Goal: Information Seeking & Learning: Learn about a topic

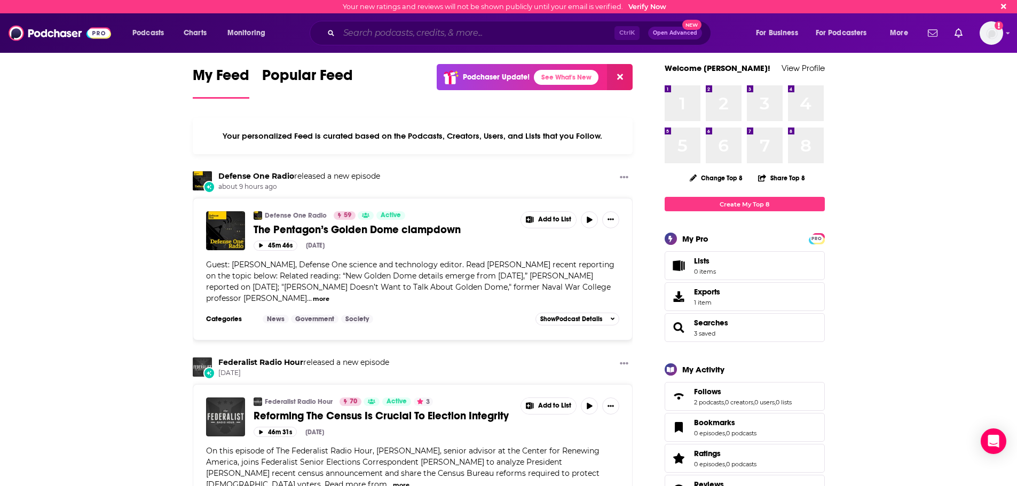
drag, startPoint x: 514, startPoint y: 31, endPoint x: 508, endPoint y: 20, distance: 13.4
click at [514, 31] on input "Search podcasts, credits, & more..." at bounding box center [476, 33] width 275 height 17
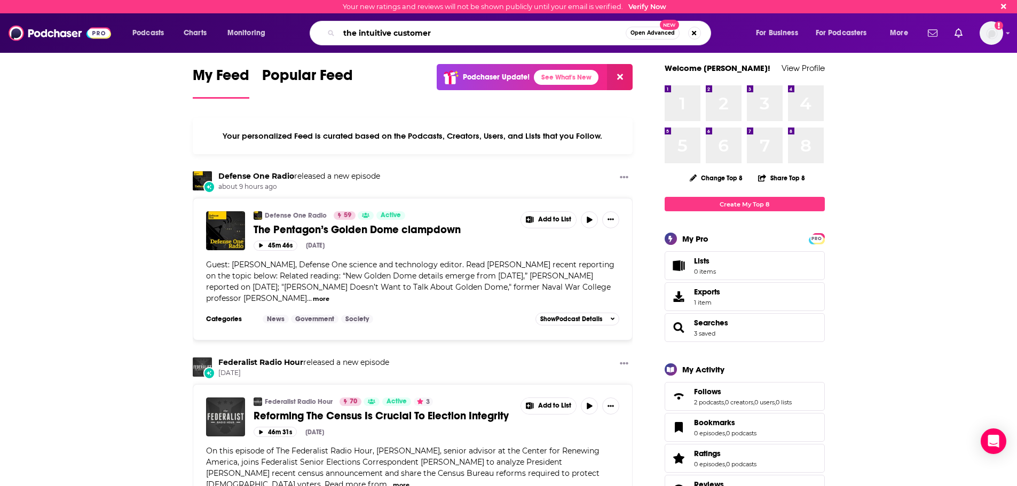
type input "the intuitive customer"
click at [576, 37] on input "the intuitive customer" at bounding box center [482, 33] width 287 height 17
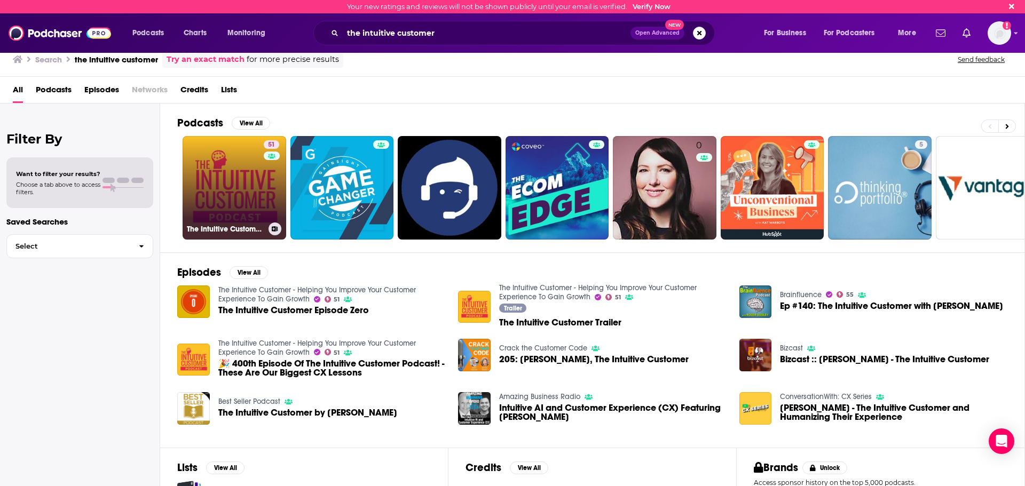
click at [227, 160] on link "51 The Intuitive Customer - Helping You Improve Your Customer Experience To Gai…" at bounding box center [235, 188] width 104 height 104
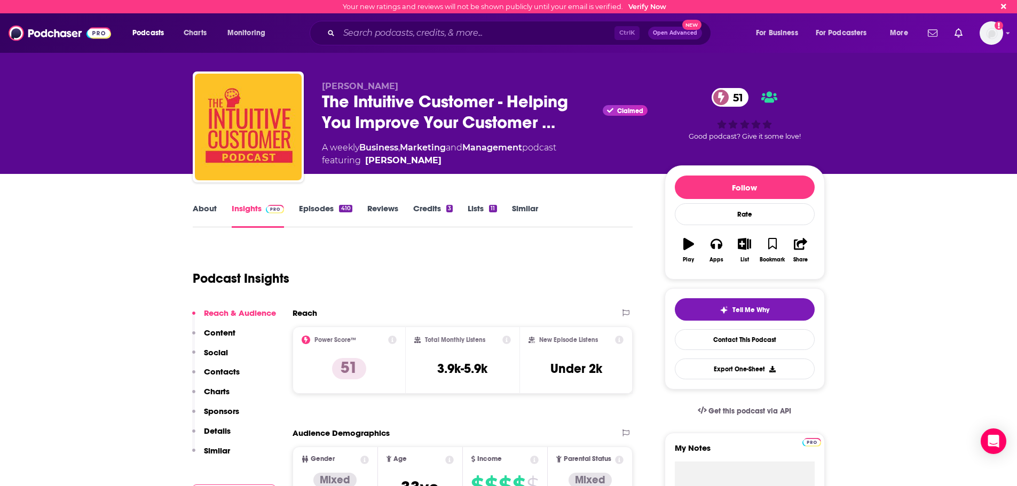
click at [721, 96] on icon at bounding box center [721, 97] width 6 height 10
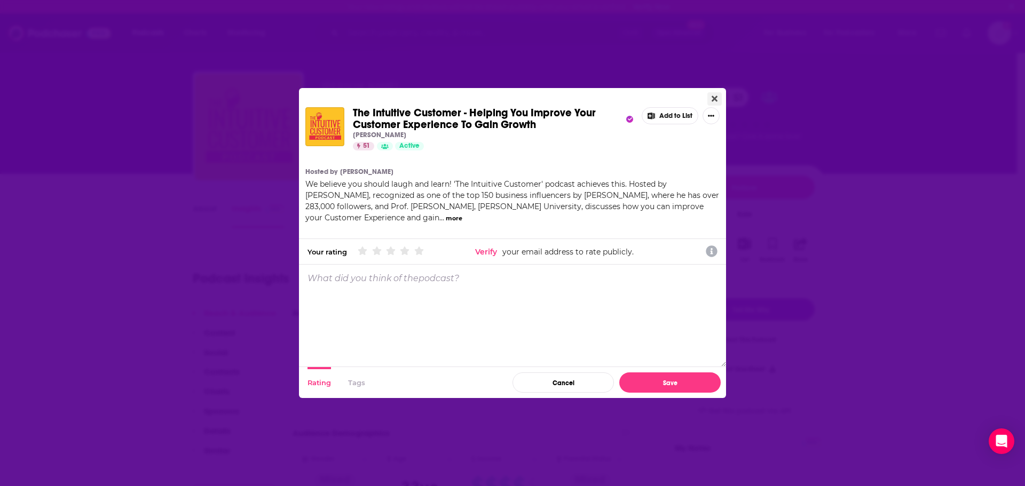
click at [714, 99] on icon "Close" at bounding box center [714, 99] width 6 height 6
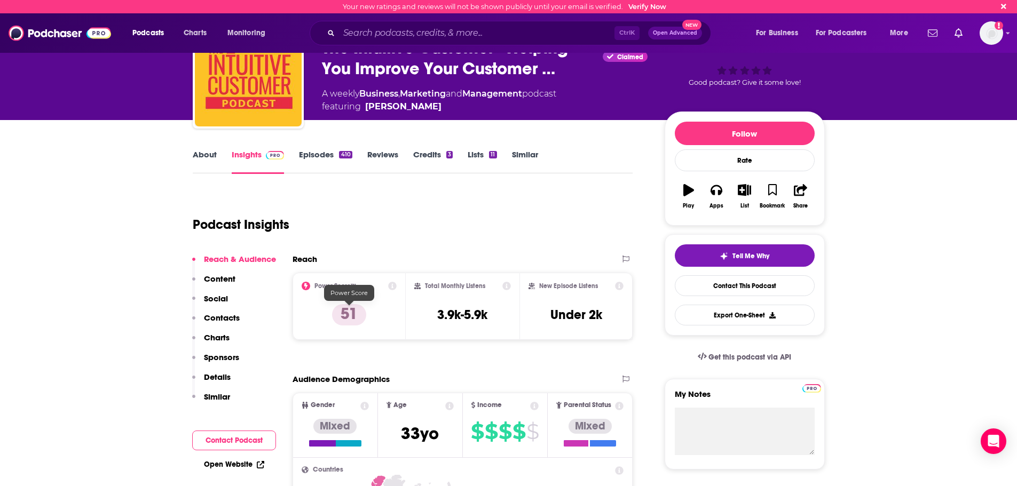
scroll to position [53, 0]
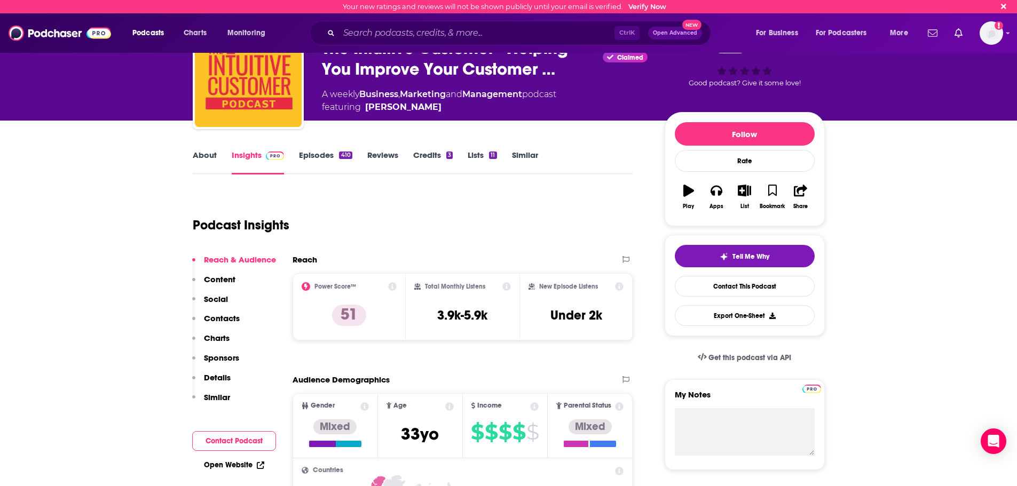
click at [508, 285] on icon at bounding box center [506, 286] width 9 height 9
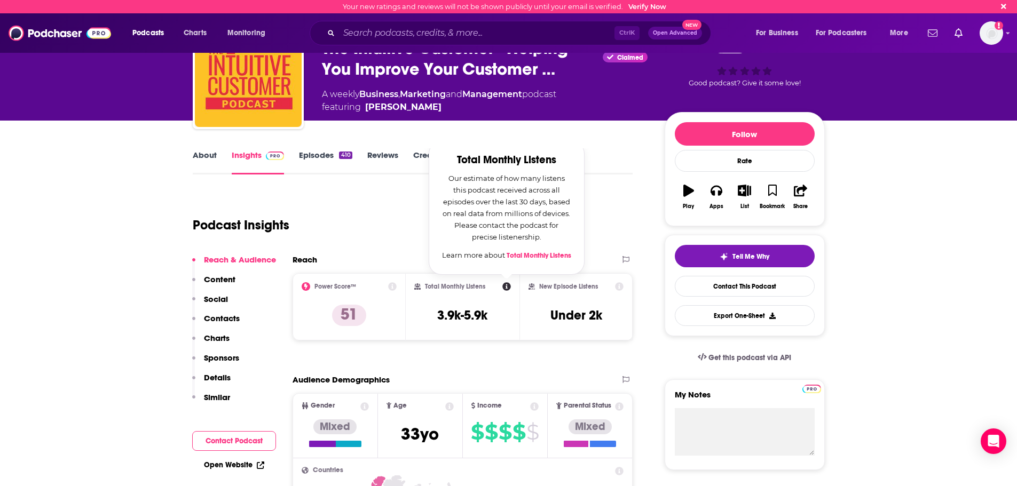
click at [516, 317] on div "Total Monthly Listens Total Monthly Listens Our estimate of how many listens th…" at bounding box center [463, 306] width 114 height 67
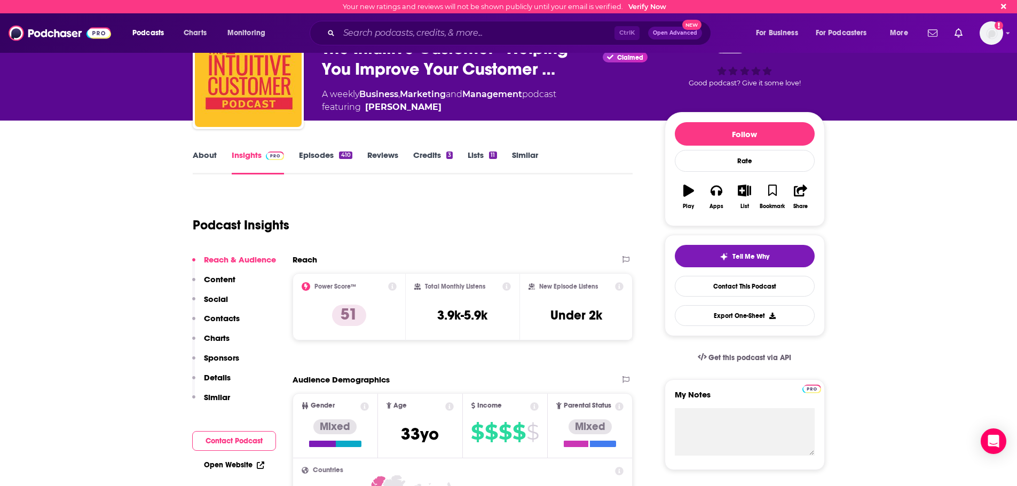
click at [617, 288] on icon at bounding box center [619, 286] width 9 height 9
click at [617, 321] on div "New Episode Listens Under 2k" at bounding box center [576, 306] width 96 height 49
click at [391, 286] on icon at bounding box center [392, 286] width 9 height 9
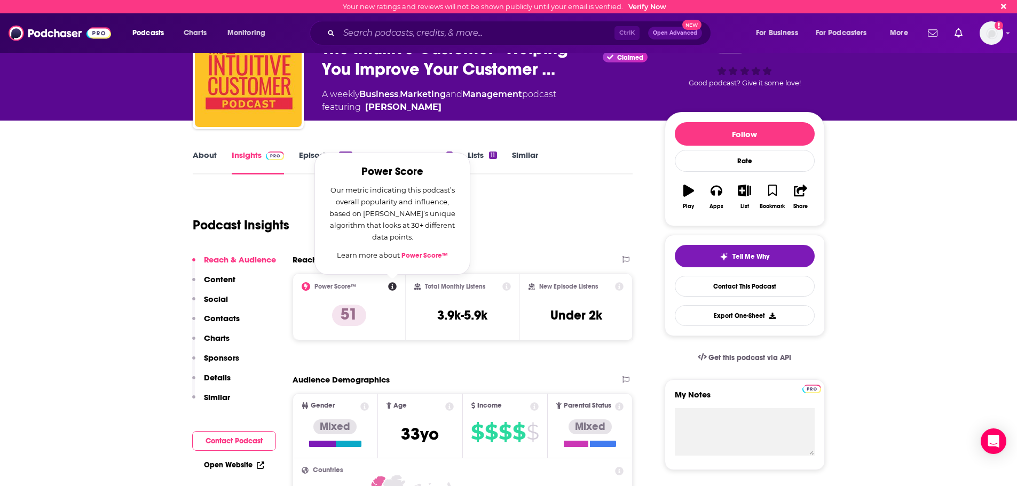
click at [414, 255] on link "Power Score™" at bounding box center [424, 255] width 46 height 9
click at [535, 235] on div "Podcast Insights" at bounding box center [409, 219] width 432 height 54
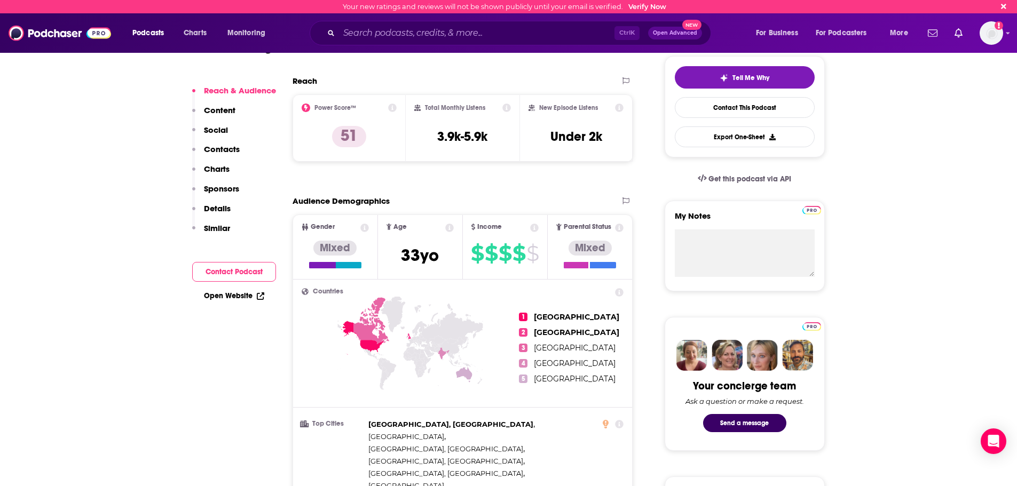
scroll to position [213, 0]
